Goal: Information Seeking & Learning: Learn about a topic

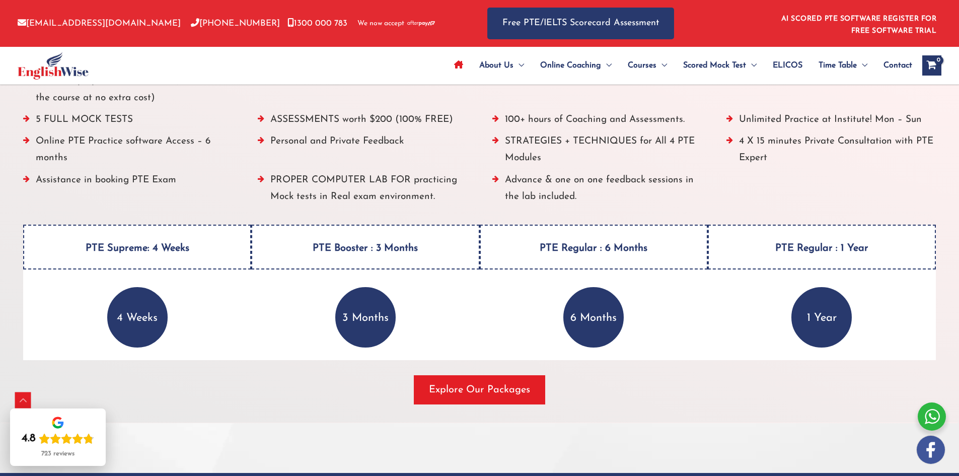
scroll to position [1259, 0]
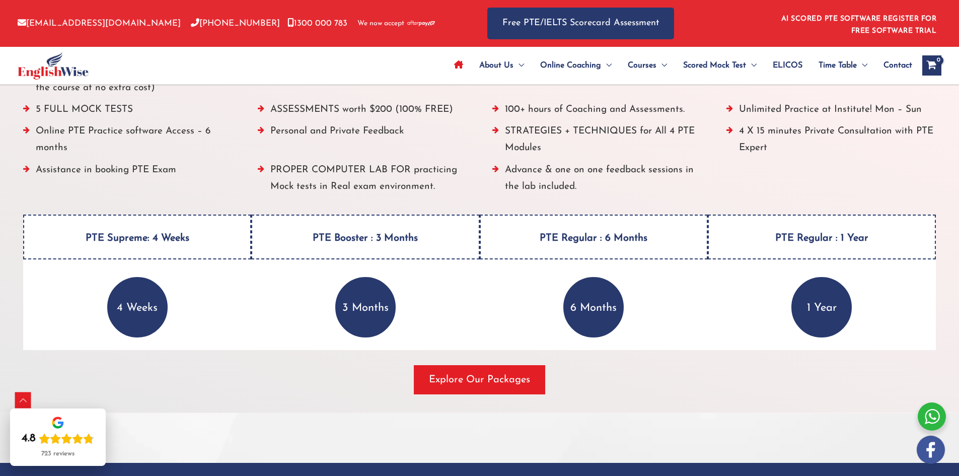
click at [525, 390] on span "button" at bounding box center [479, 379] width 131 height 29
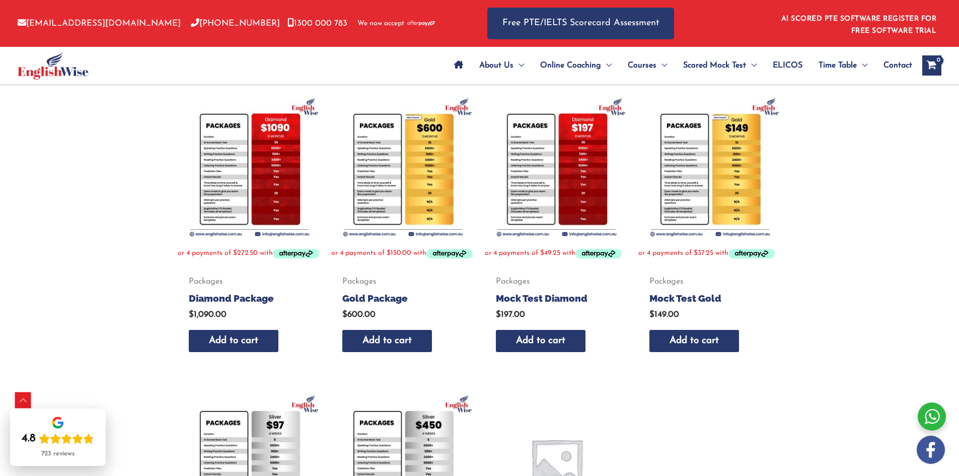
scroll to position [186, 0]
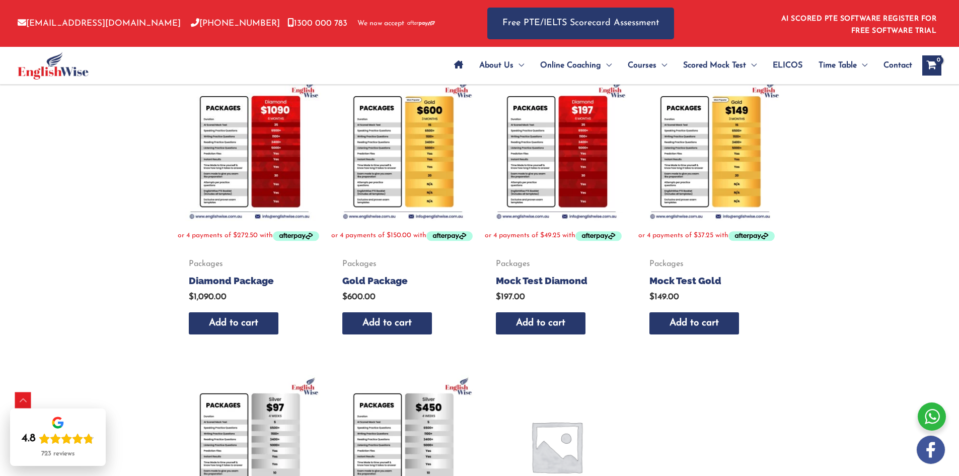
click at [742, 135] on img at bounding box center [709, 149] width 143 height 143
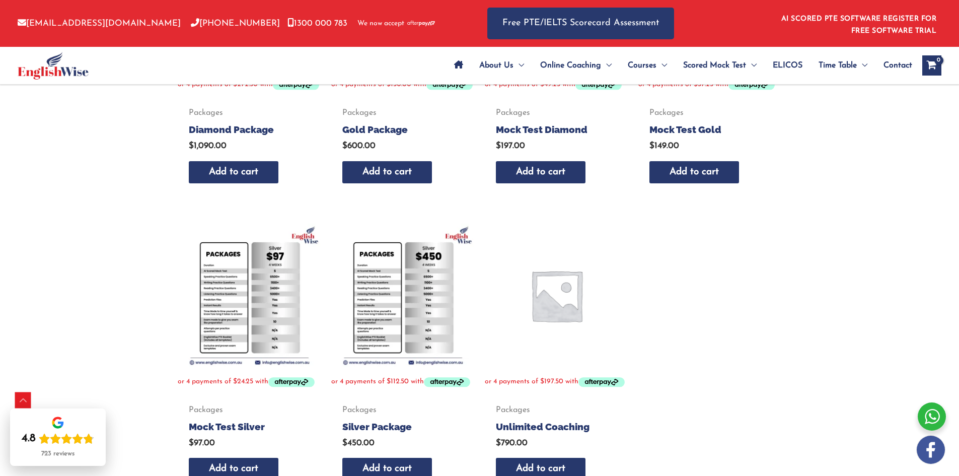
click at [230, 278] on img at bounding box center [249, 295] width 143 height 143
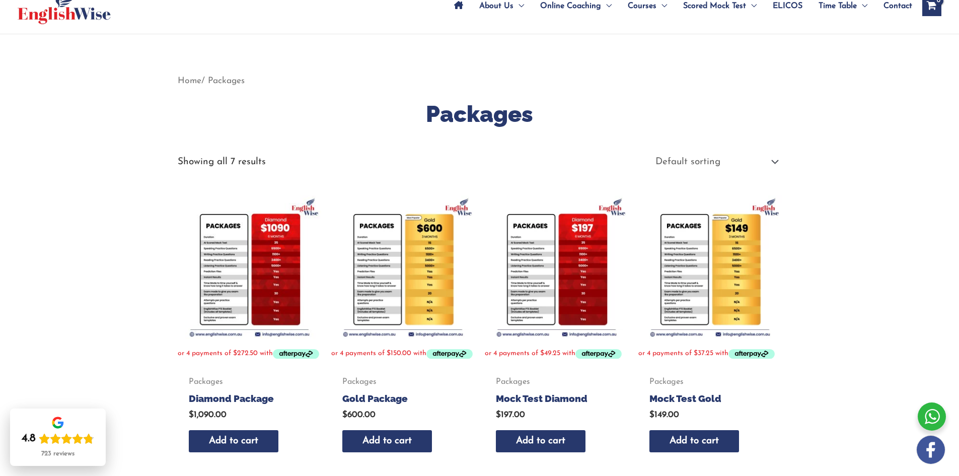
scroll to position [50, 0]
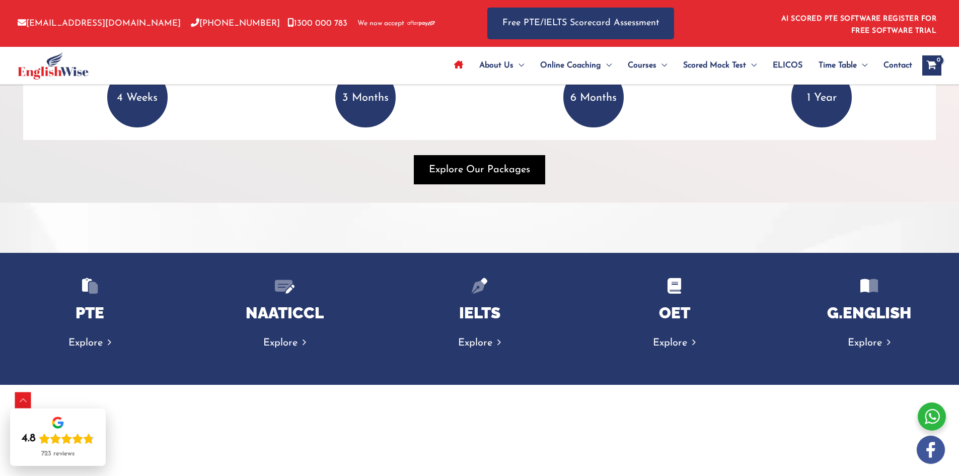
scroll to position [1359, 0]
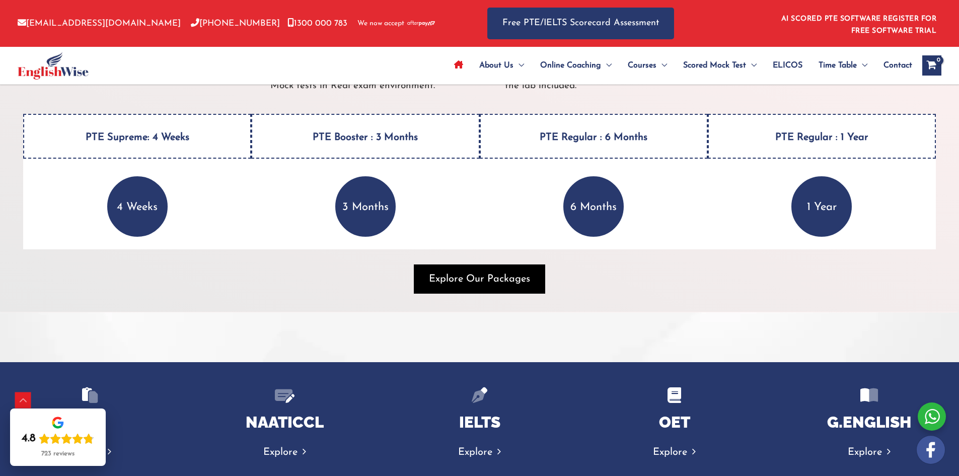
click at [465, 280] on span "Explore Our Packages" at bounding box center [479, 279] width 101 height 14
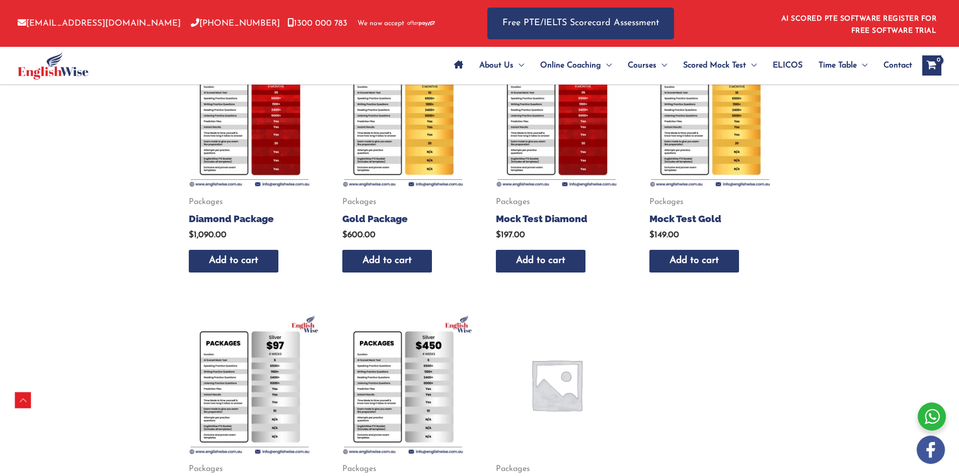
scroll to position [237, 0]
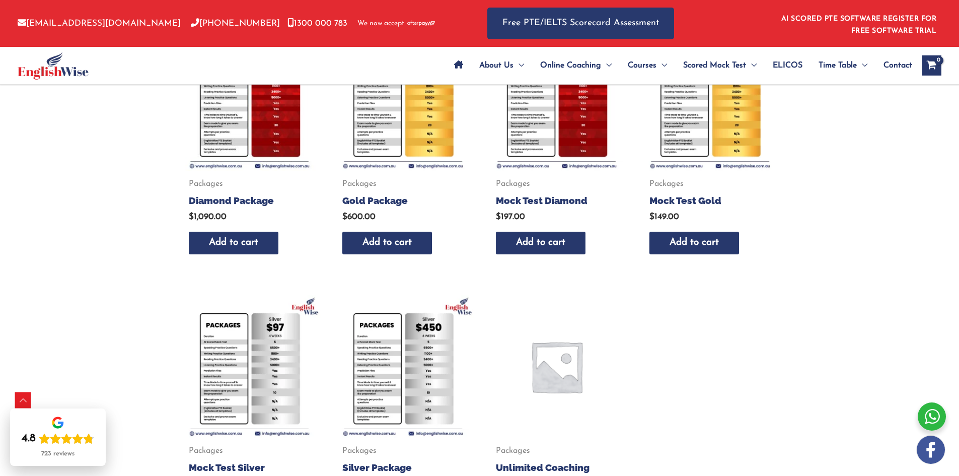
click at [264, 355] on img at bounding box center [249, 366] width 143 height 143
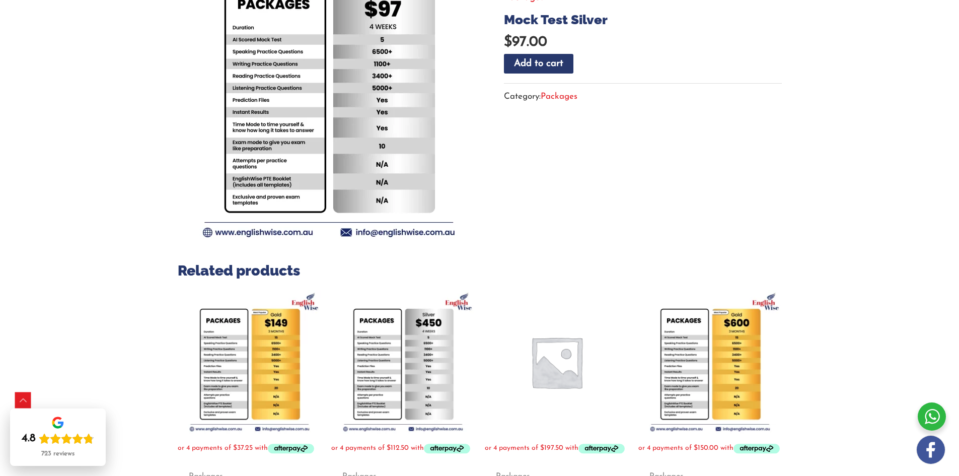
scroll to position [252, 0]
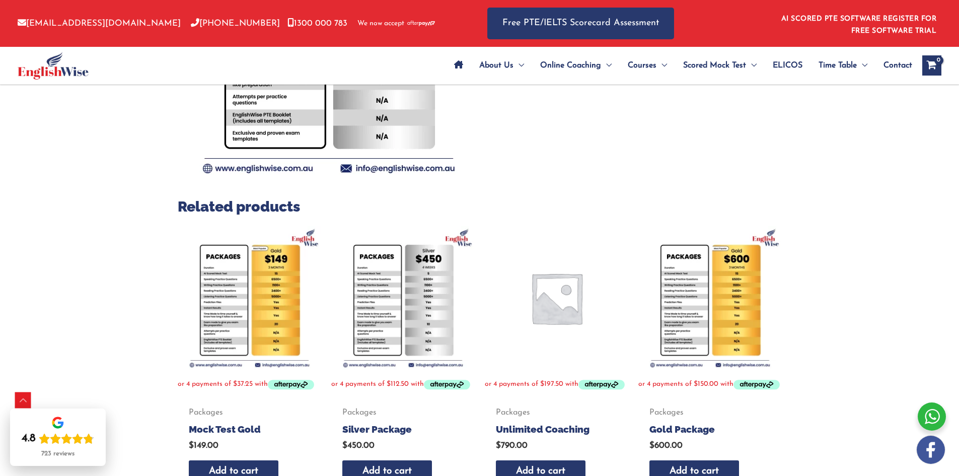
click at [257, 280] on img at bounding box center [249, 297] width 143 height 143
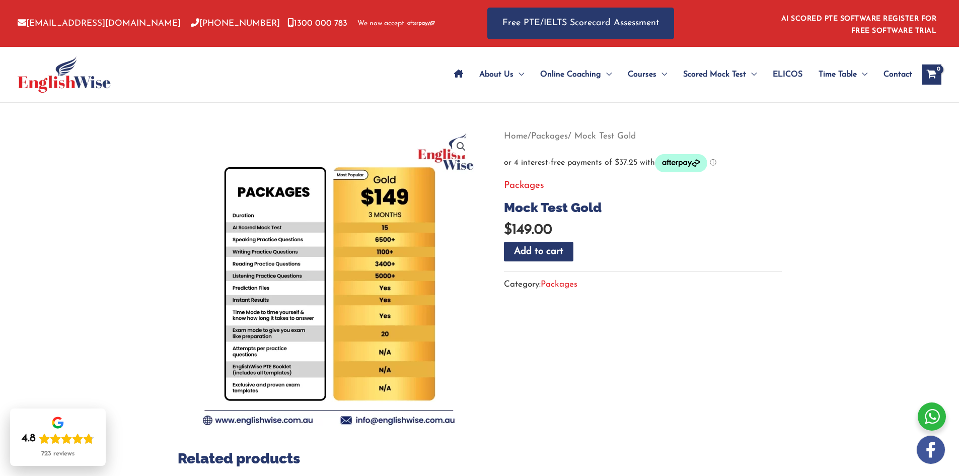
click at [533, 328] on section "Related products Packages Diamond Package $ 1,090.00 Add to cart Packages Gold …" at bounding box center [480, 451] width 604 height 647
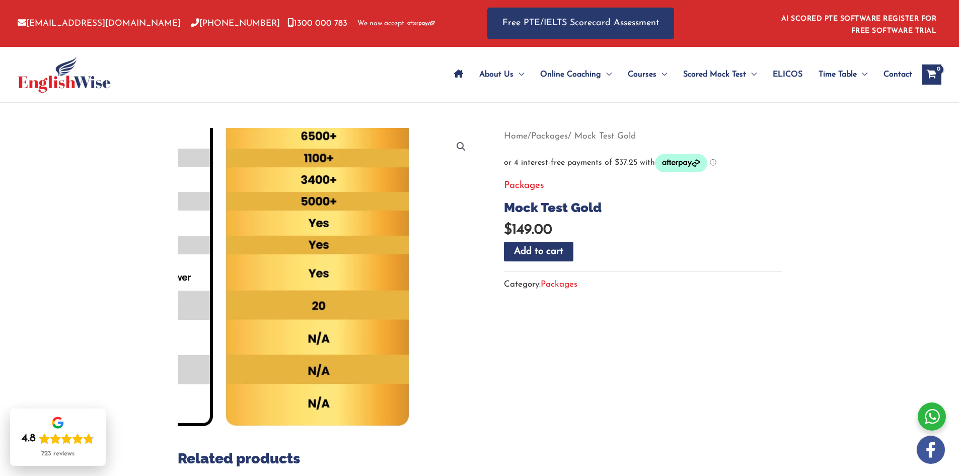
click at [467, 369] on img at bounding box center [218, 207] width 544 height 544
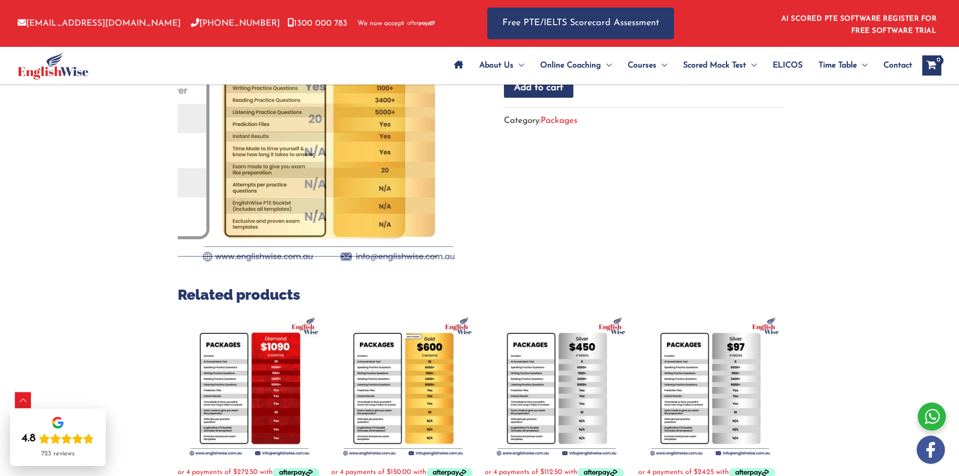
scroll to position [252, 0]
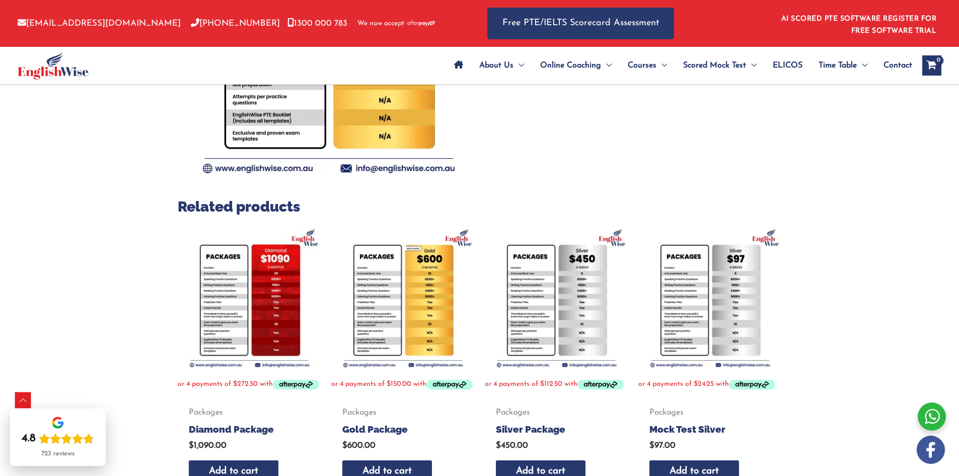
click at [711, 302] on img at bounding box center [709, 297] width 143 height 143
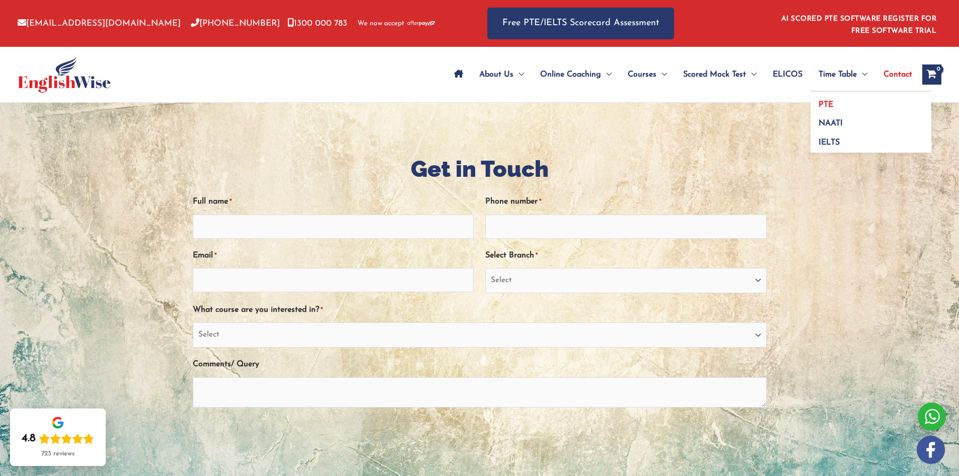
click at [829, 105] on span "PTE" at bounding box center [826, 105] width 15 height 8
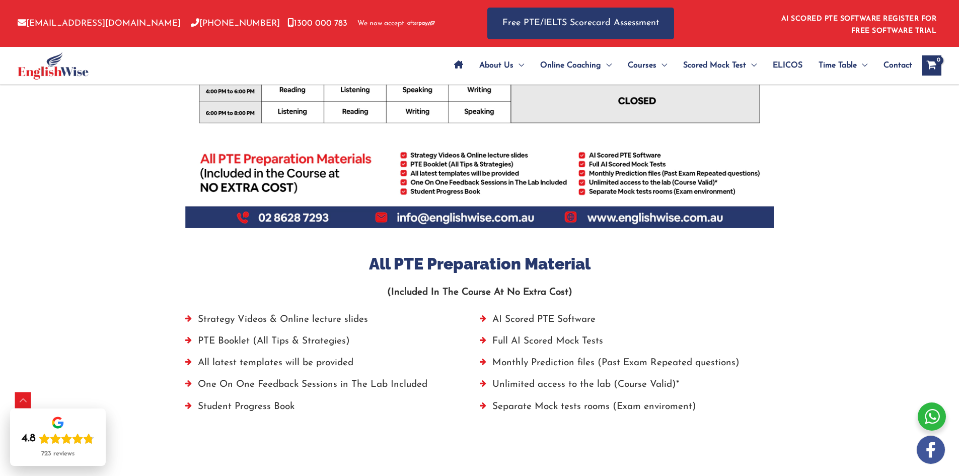
scroll to position [604, 0]
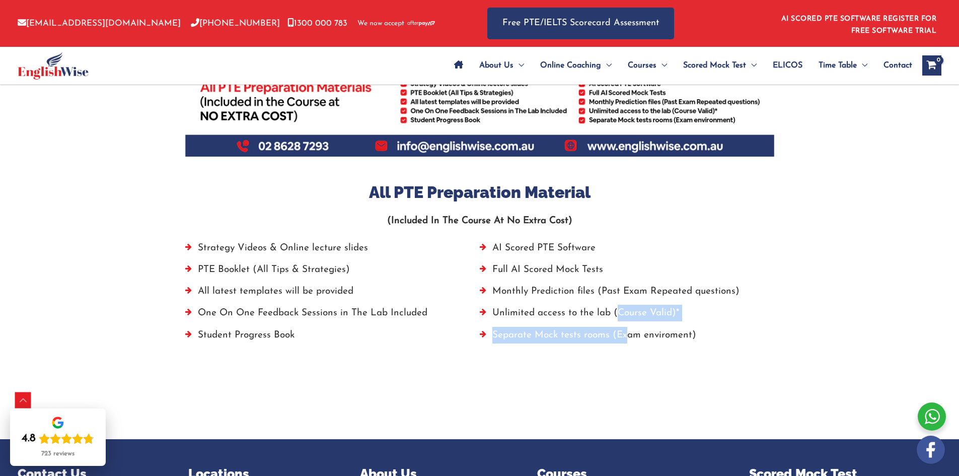
drag, startPoint x: 614, startPoint y: 308, endPoint x: 626, endPoint y: 341, distance: 35.4
click at [626, 341] on ul "AI Scored PTE Software Full AI Scored Mock Tests Monthly Prediction files (Past…" at bounding box center [627, 294] width 295 height 109
drag, startPoint x: 776, startPoint y: 232, endPoint x: 788, endPoint y: 249, distance: 20.5
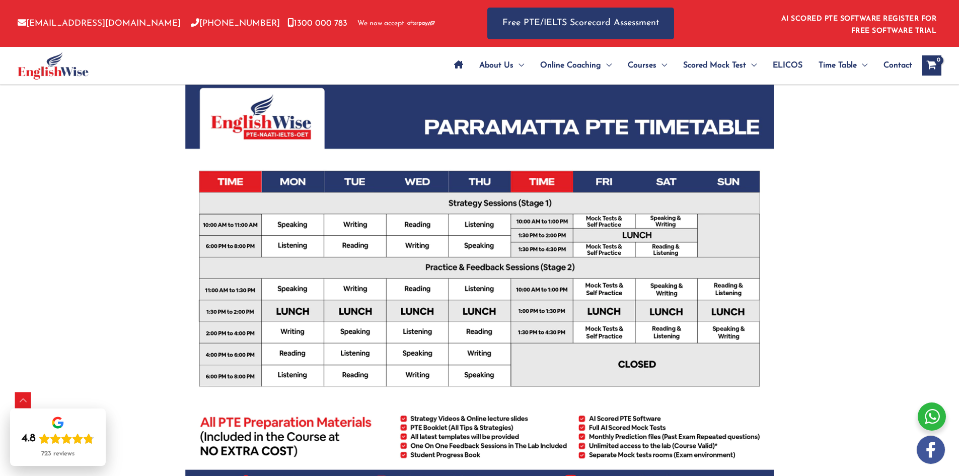
scroll to position [252, 0]
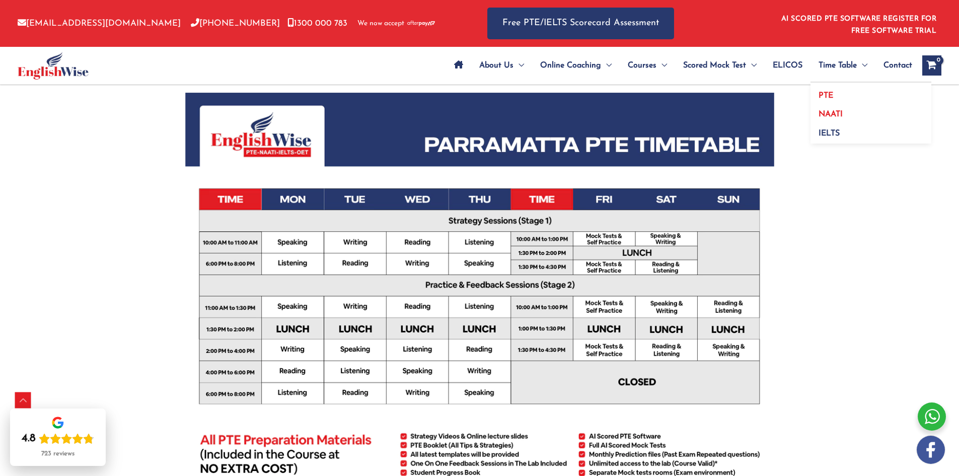
click at [840, 114] on span "NAATI" at bounding box center [831, 114] width 24 height 8
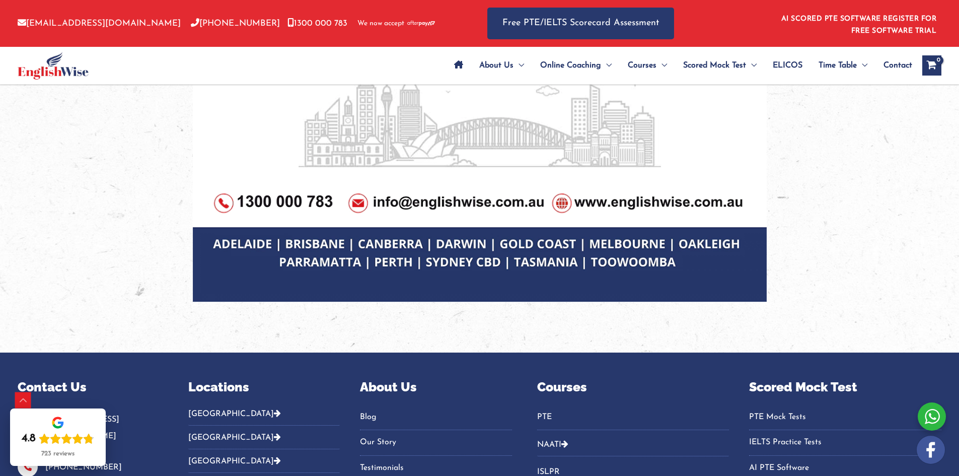
scroll to position [906, 0]
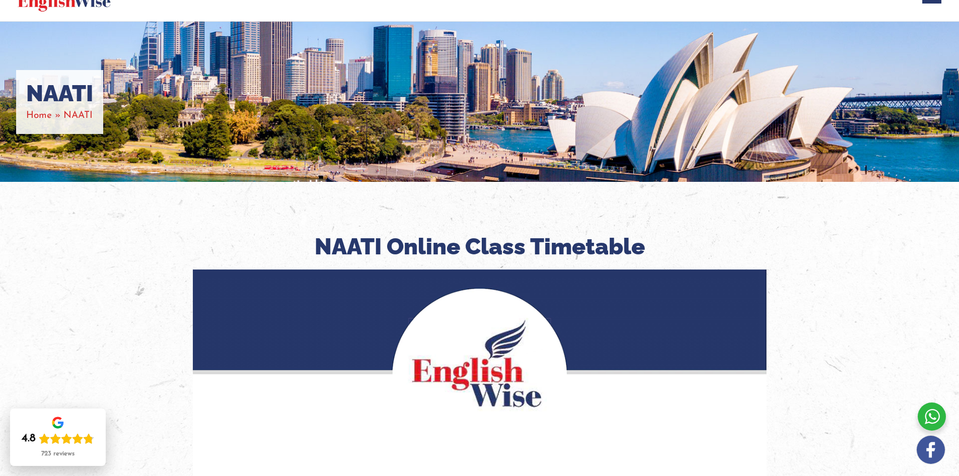
scroll to position [0, 0]
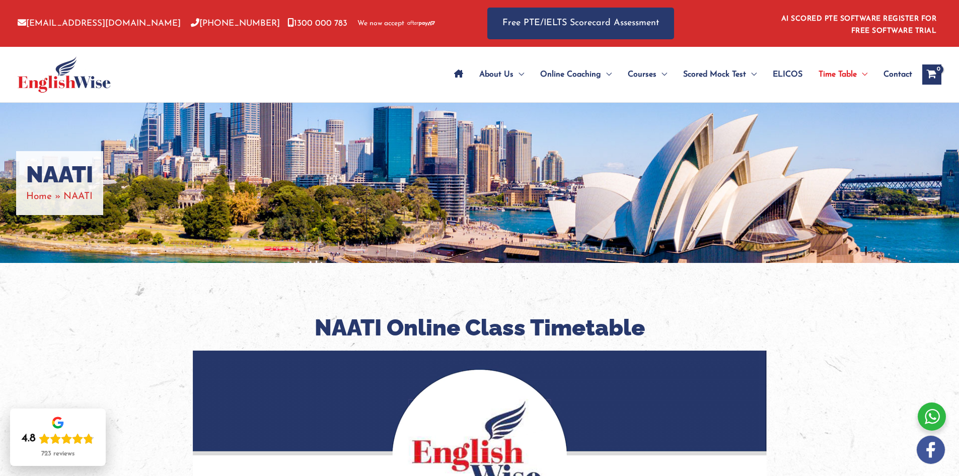
click at [458, 75] on icon "Site Navigation: Main Menu" at bounding box center [458, 73] width 9 height 8
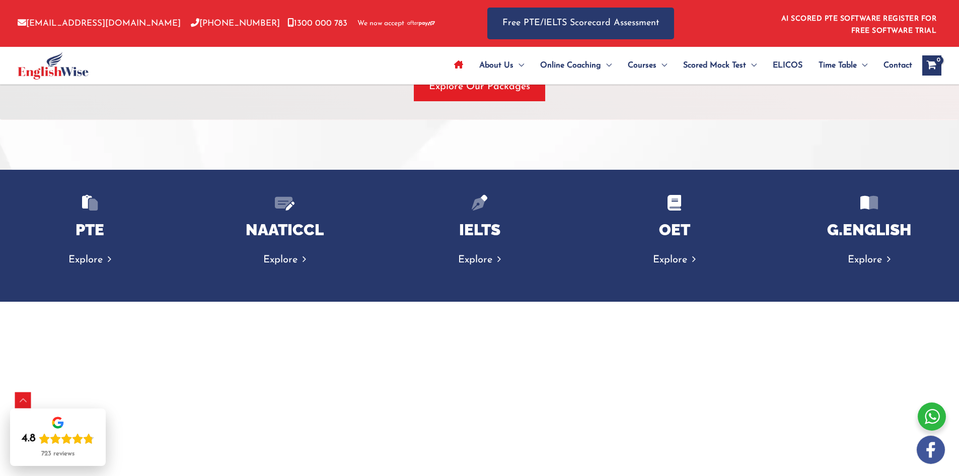
scroll to position [1561, 0]
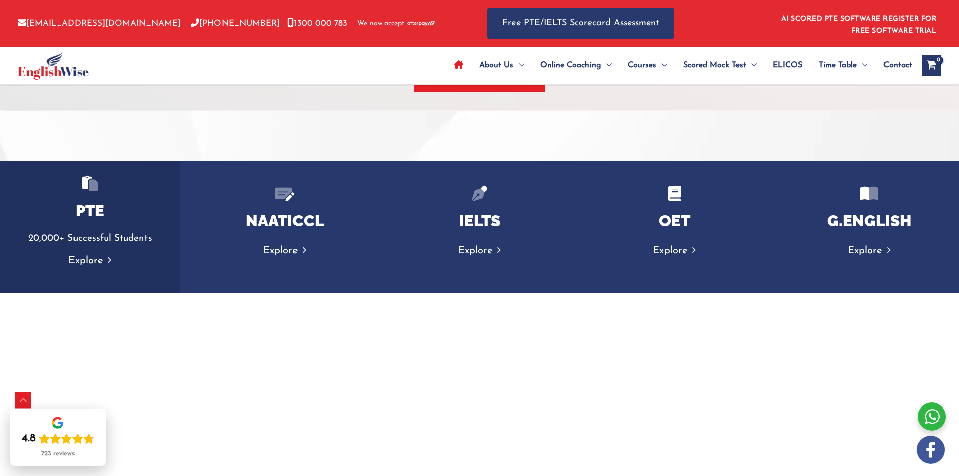
click at [95, 262] on link "Explore" at bounding box center [89, 261] width 43 height 10
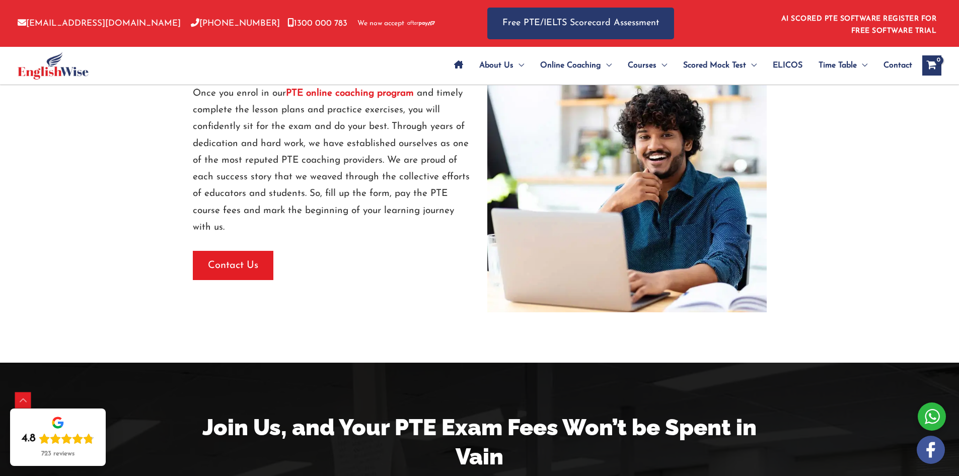
scroll to position [1158, 0]
